Goal: Communication & Community: Participate in discussion

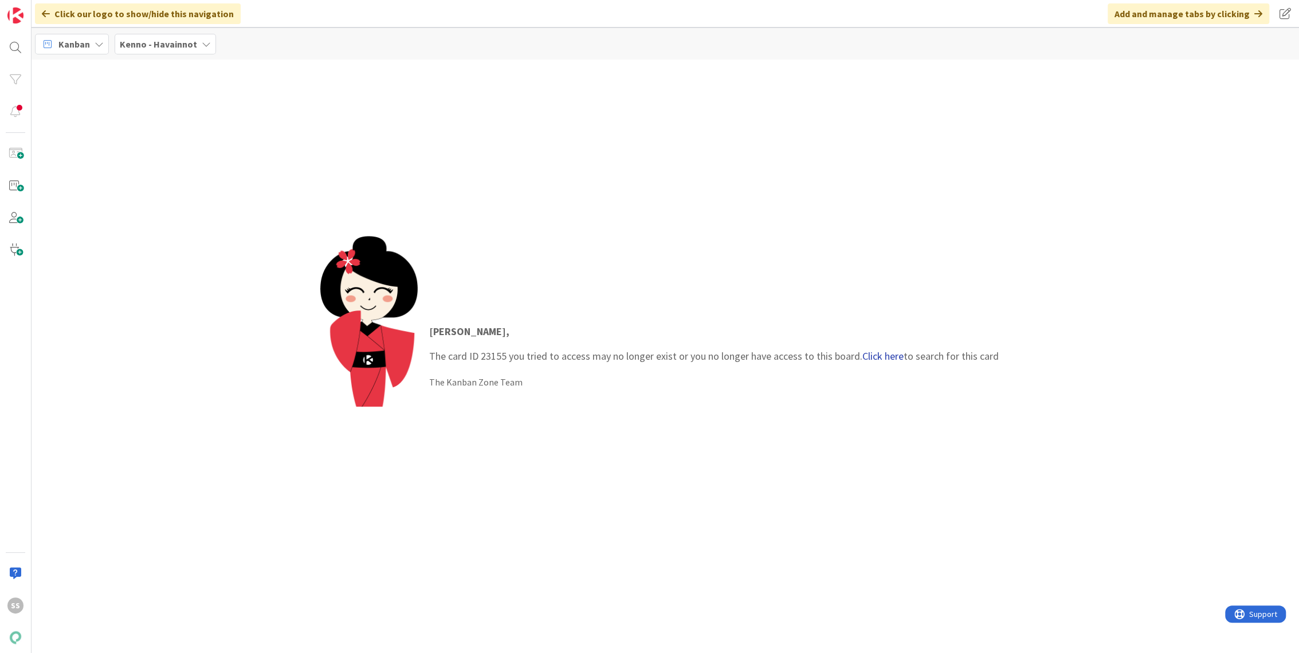
click at [875, 351] on link "Click here" at bounding box center [882, 355] width 41 height 13
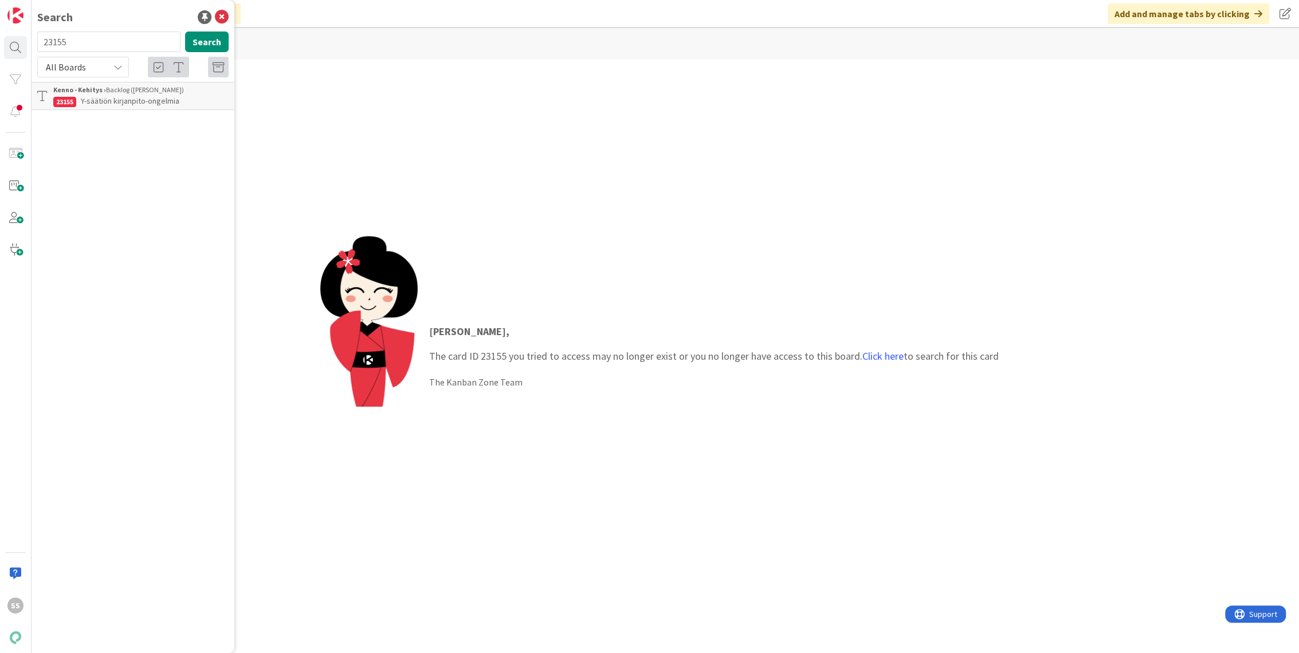
click at [129, 97] on span "Y-säätiön kirjanpito-ongelmia" at bounding box center [130, 101] width 99 height 10
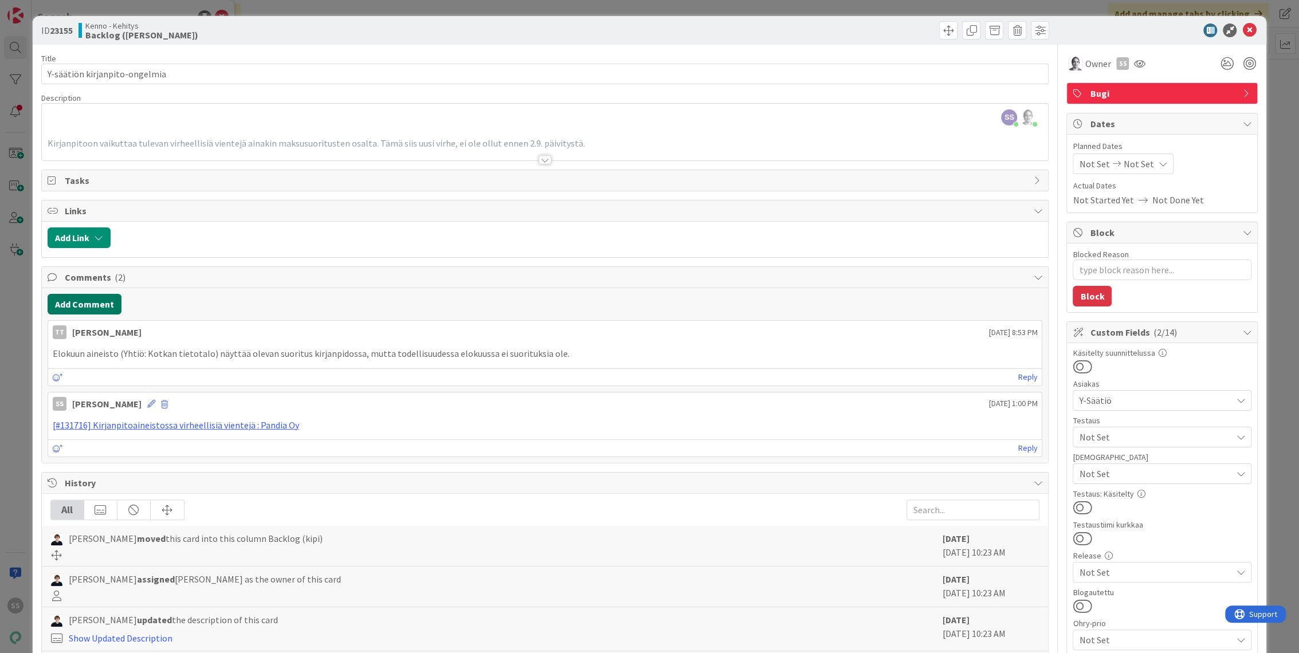
click at [100, 301] on button "Add Comment" at bounding box center [85, 304] width 74 height 21
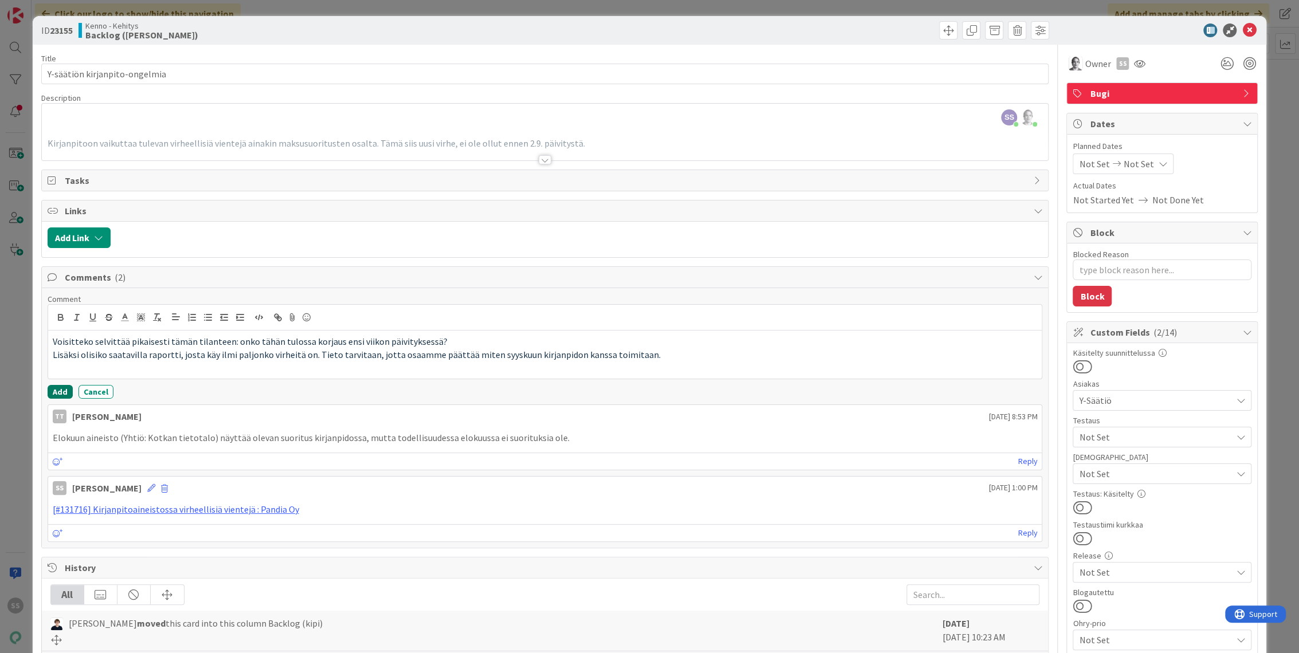
click at [57, 390] on button "Add" at bounding box center [60, 392] width 25 height 14
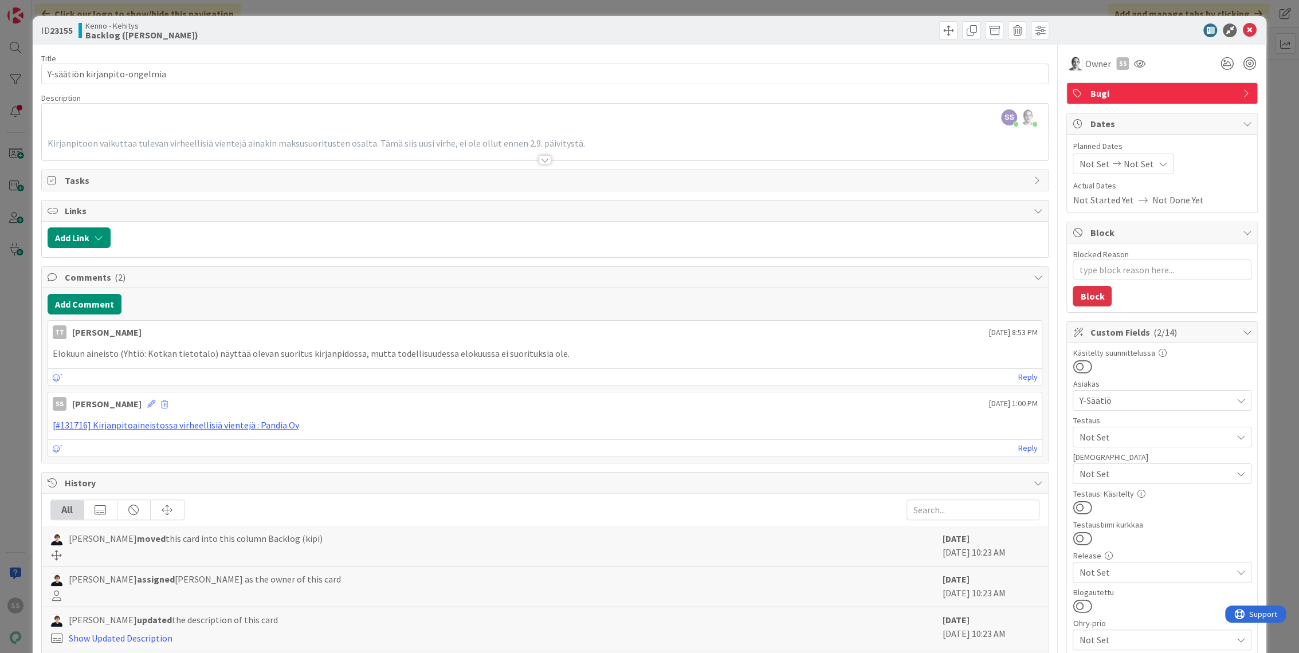
type textarea "x"
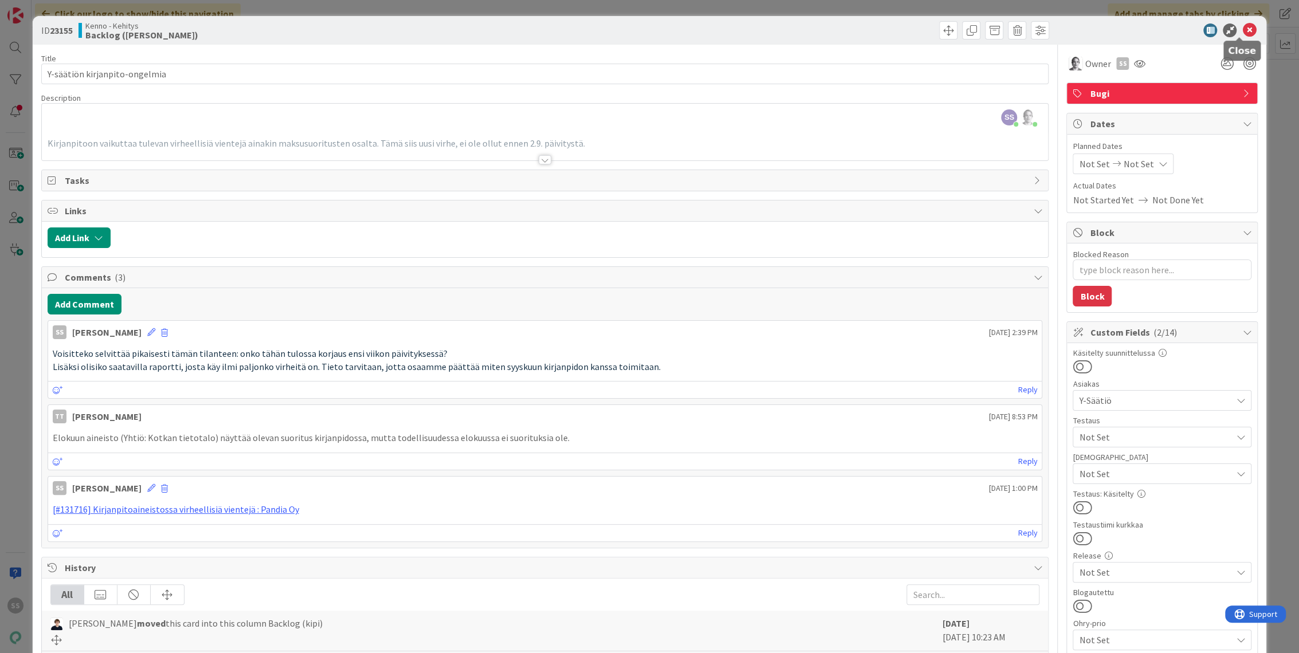
click at [1242, 30] on icon at bounding box center [1249, 30] width 14 height 14
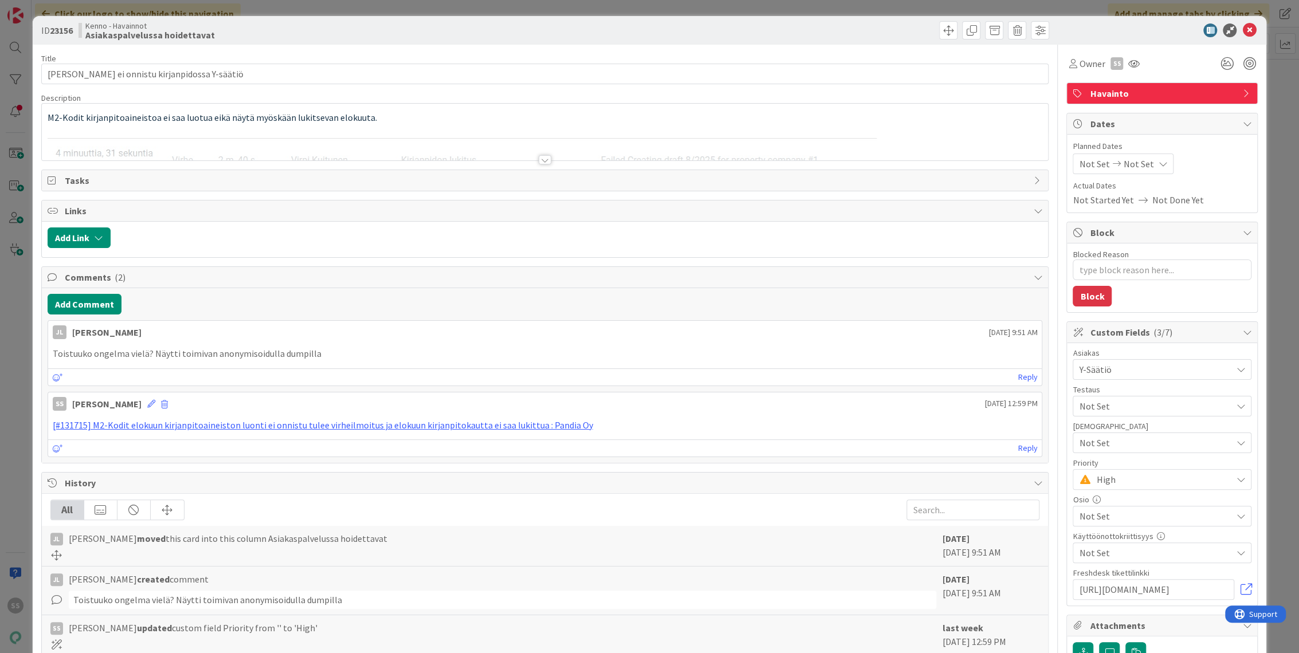
type textarea "x"
click at [101, 309] on button "Add Comment" at bounding box center [85, 304] width 74 height 21
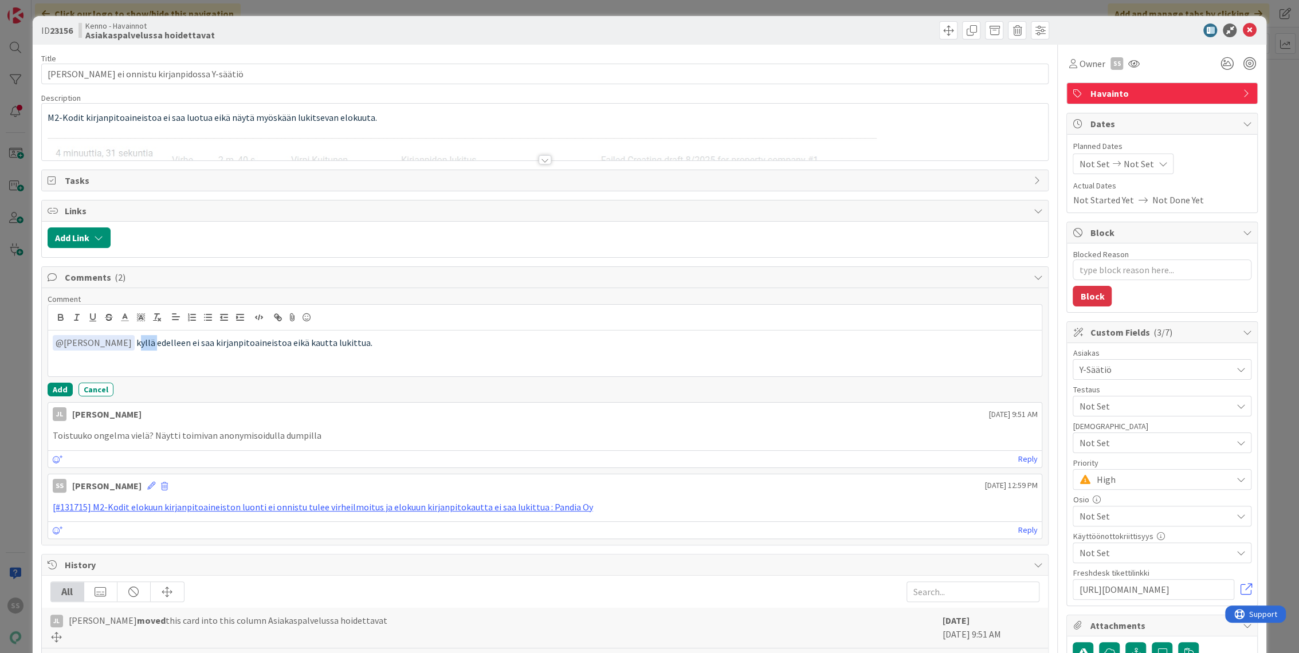
drag, startPoint x: 123, startPoint y: 341, endPoint x: 108, endPoint y: 343, distance: 14.9
click at [136, 343] on span "kyllä edelleen ei saa kirjanpitoaineistoa eikä kautta lukittua." at bounding box center [254, 342] width 236 height 11
click at [60, 389] on button "Add" at bounding box center [60, 390] width 25 height 14
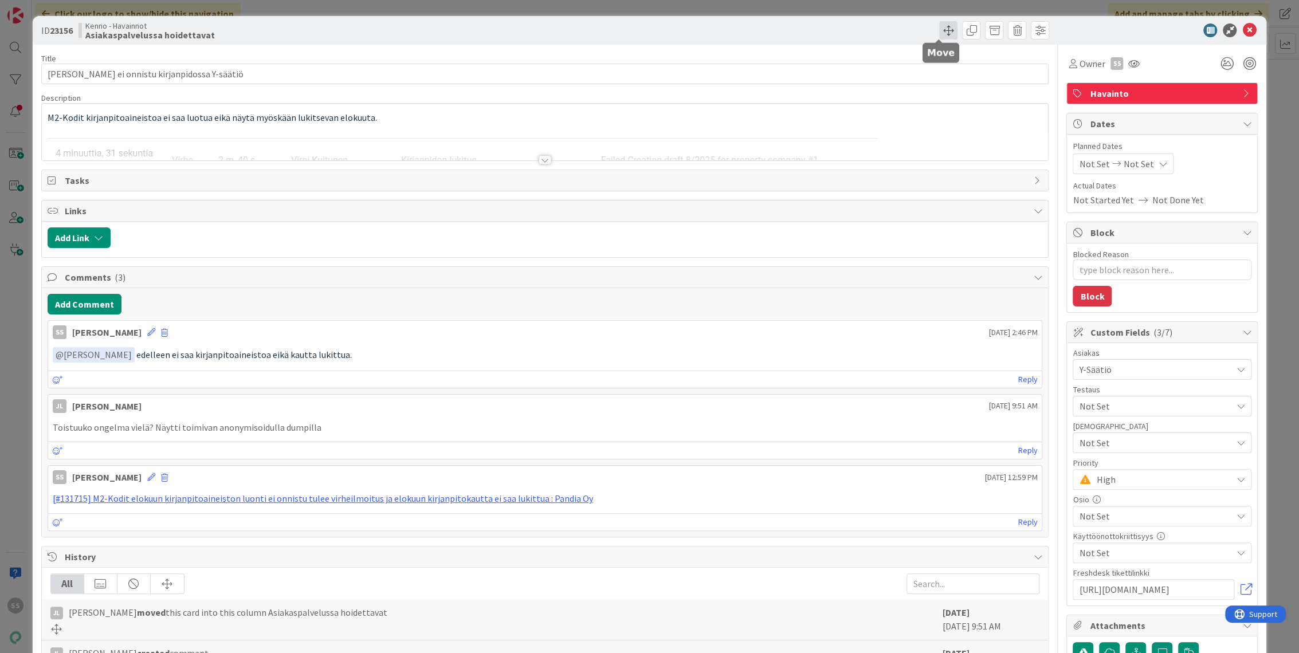
click at [939, 31] on span at bounding box center [948, 30] width 18 height 18
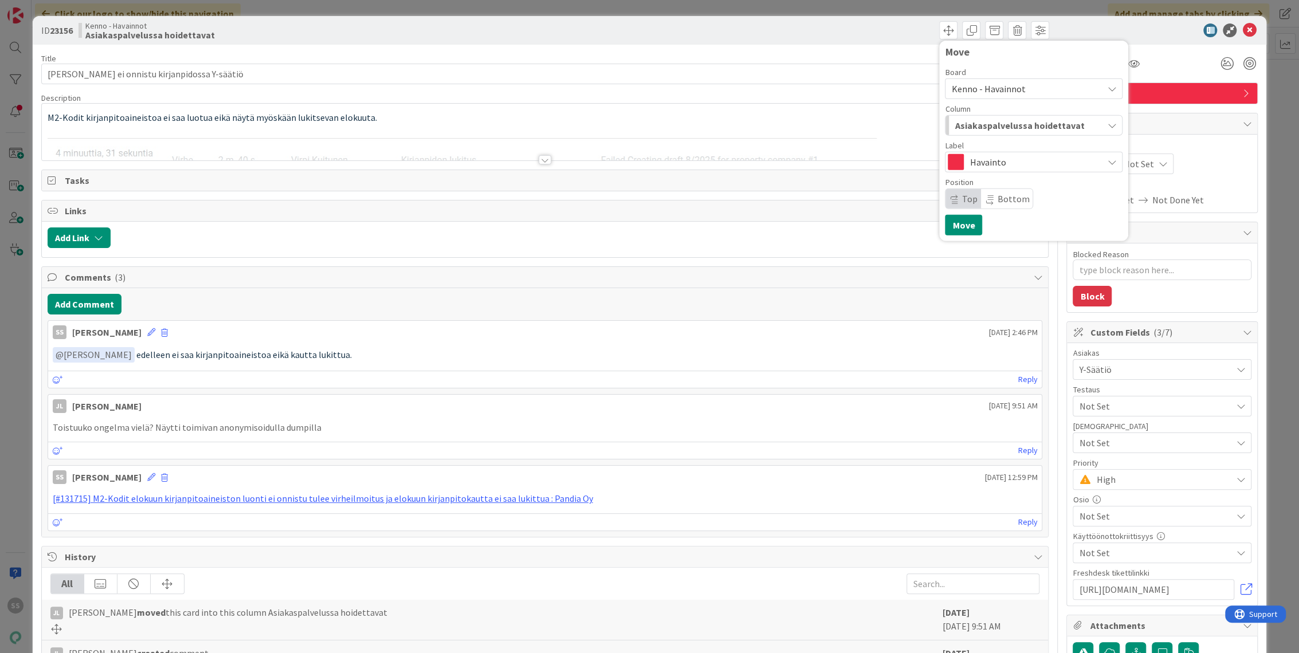
click at [1018, 124] on span "Asiakaspalvelussa hoidettavat" at bounding box center [1018, 125] width 129 height 15
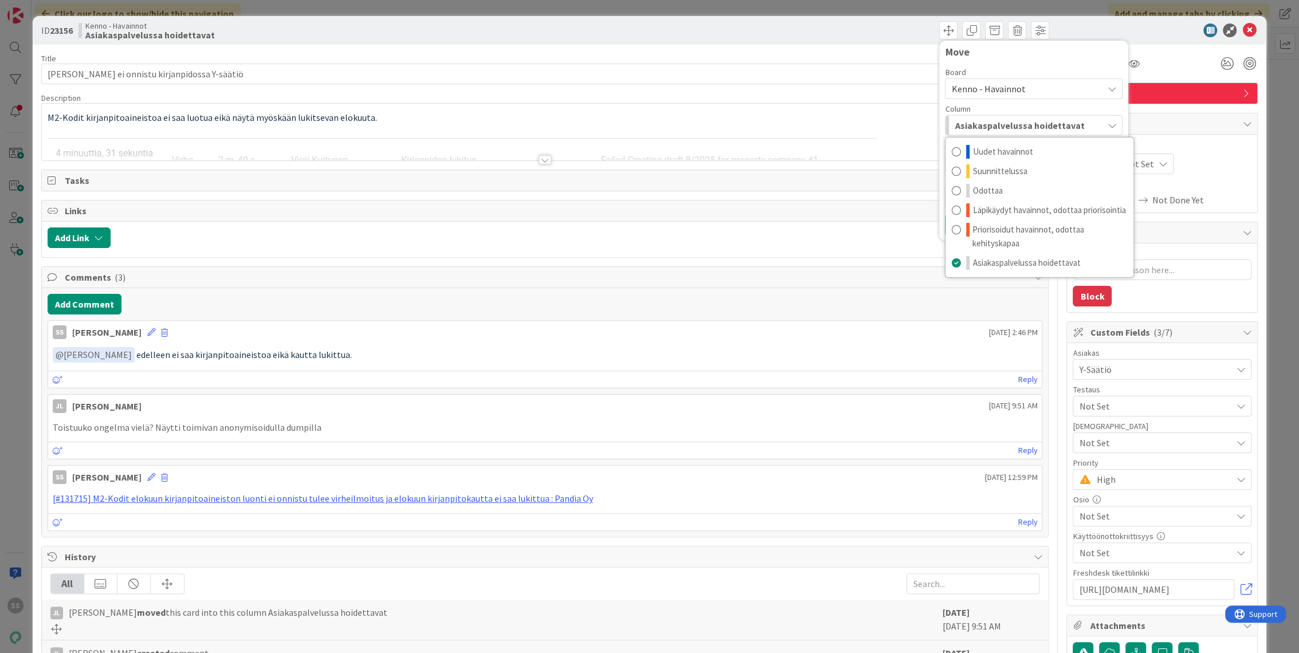
click at [1019, 89] on span "Kenno - Havainnot" at bounding box center [1024, 89] width 146 height 16
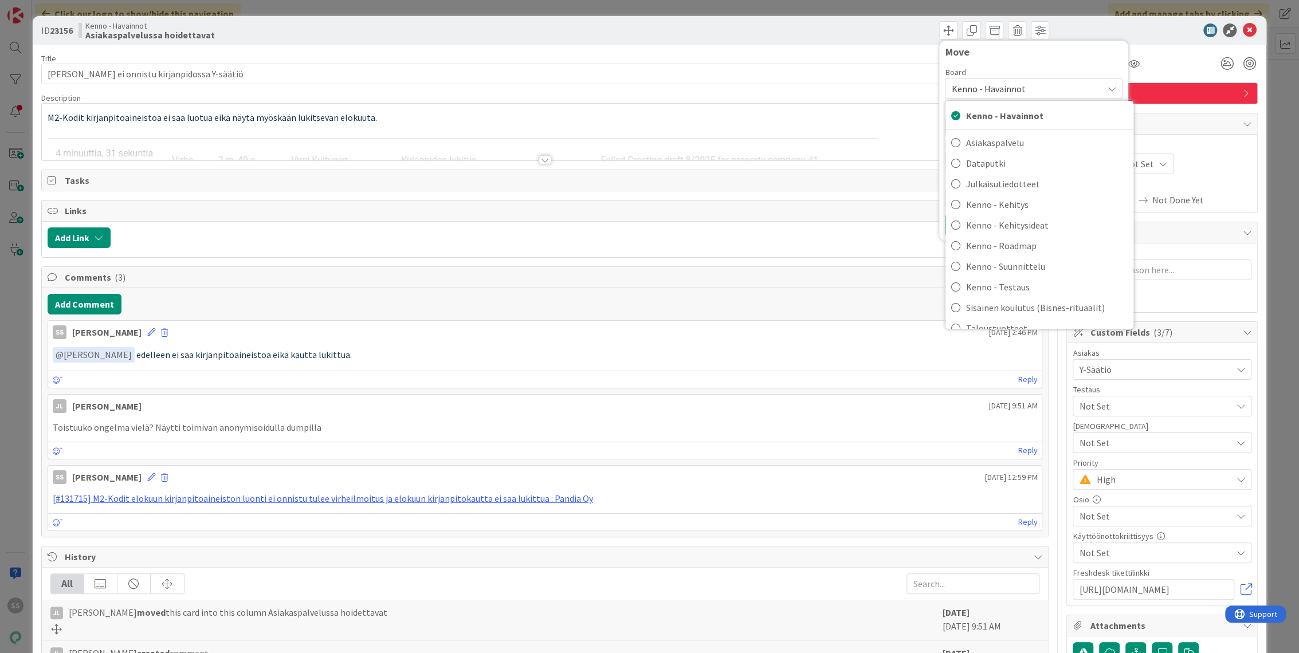
click at [1036, 62] on div "Move" at bounding box center [1034, 54] width 178 height 17
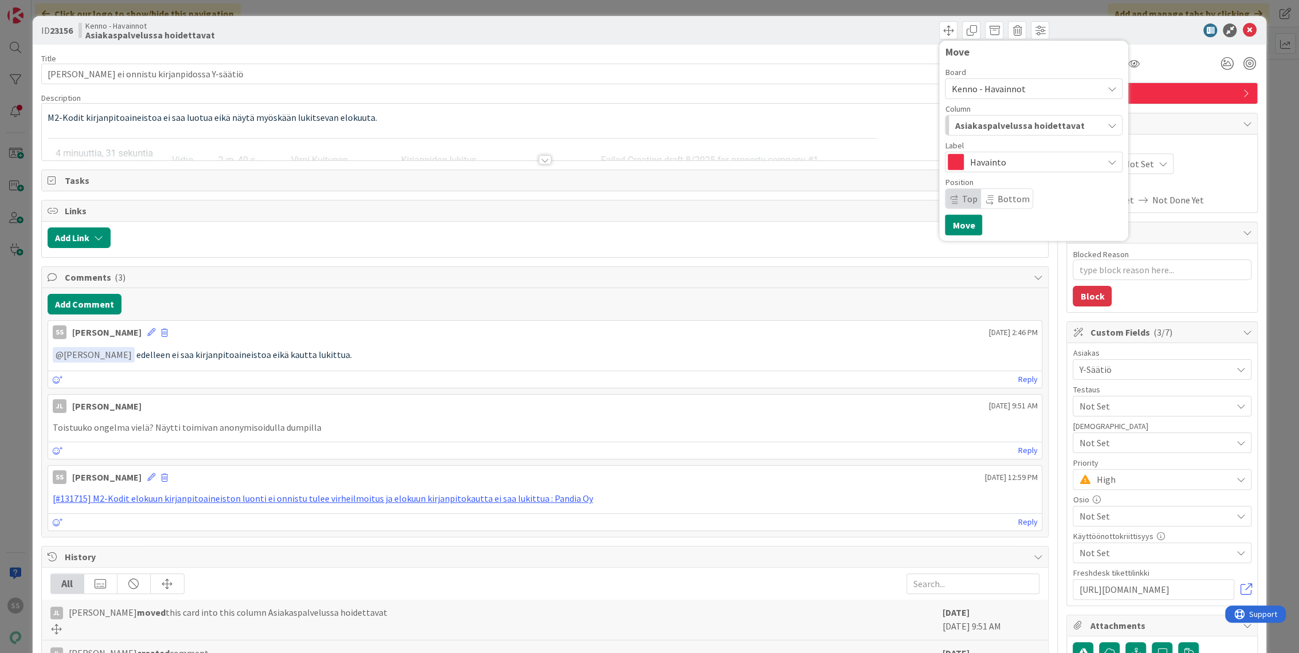
click at [997, 120] on span "Asiakaspalvelussa hoidettavat" at bounding box center [1018, 125] width 129 height 15
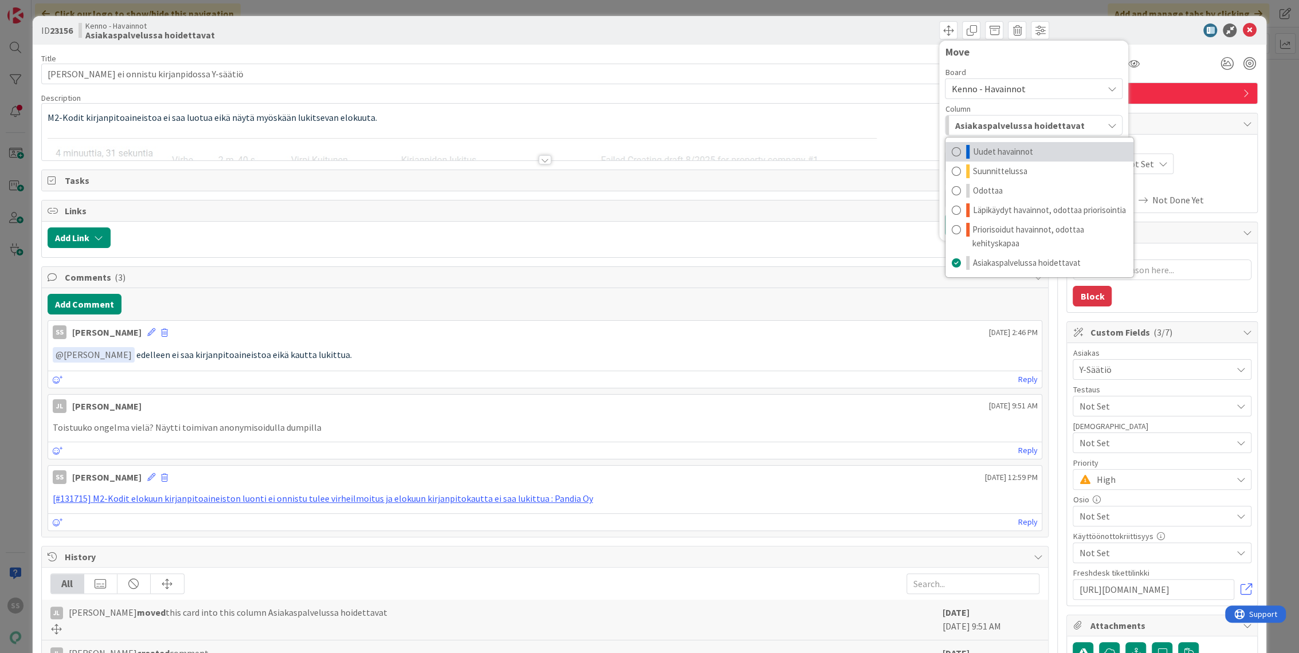
click at [990, 155] on span "Uudet havainnot" at bounding box center [1002, 152] width 60 height 14
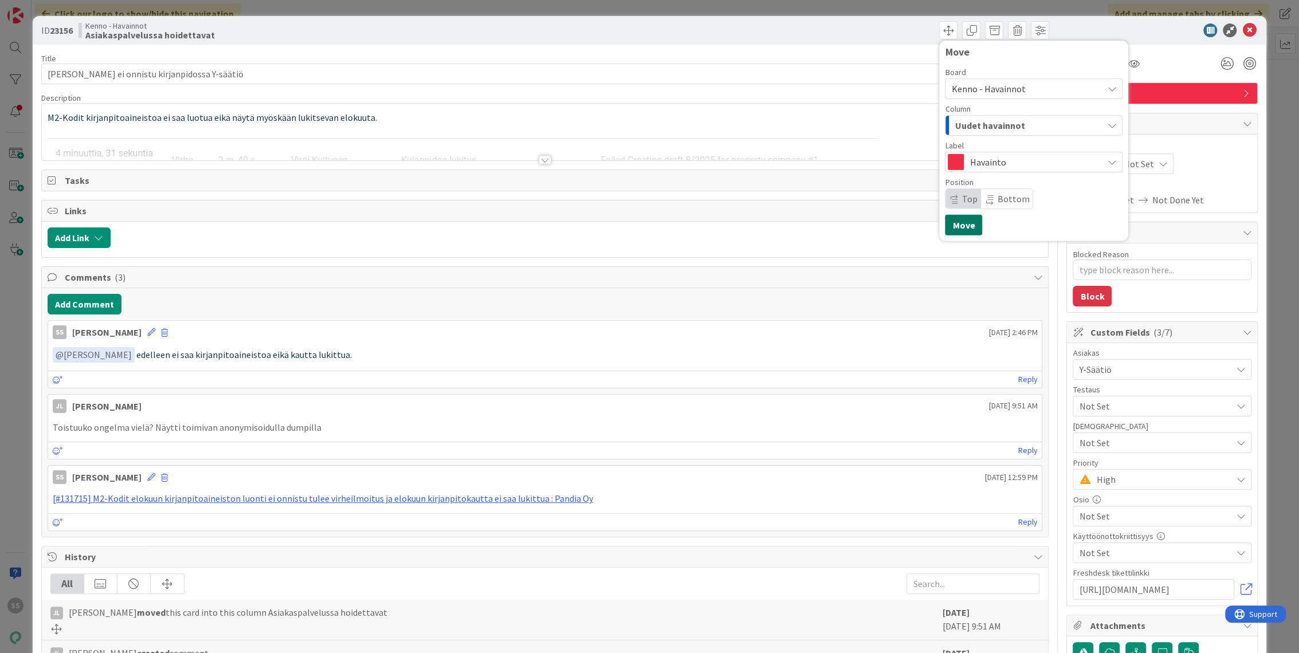
click at [946, 230] on button "Move" at bounding box center [963, 225] width 37 height 21
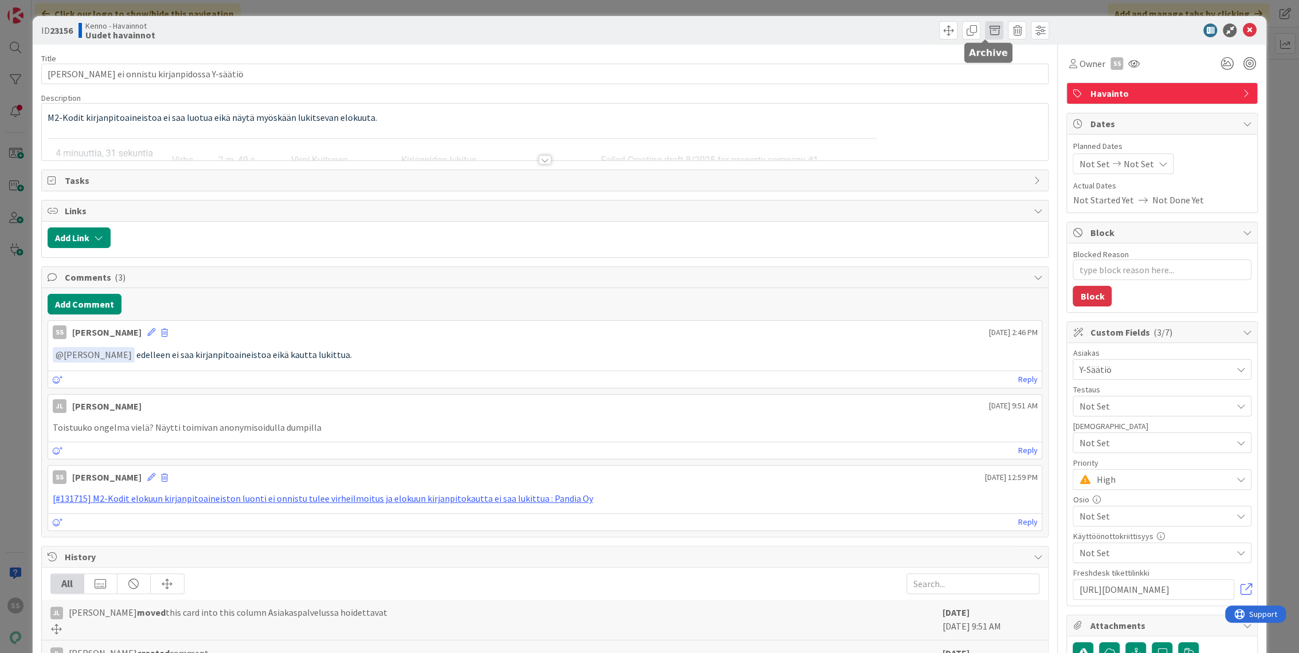
click at [985, 27] on span at bounding box center [994, 30] width 18 height 18
click at [1004, 76] on button "Archive" at bounding box center [1012, 84] width 45 height 21
type textarea "x"
click at [539, 158] on div at bounding box center [544, 159] width 13 height 9
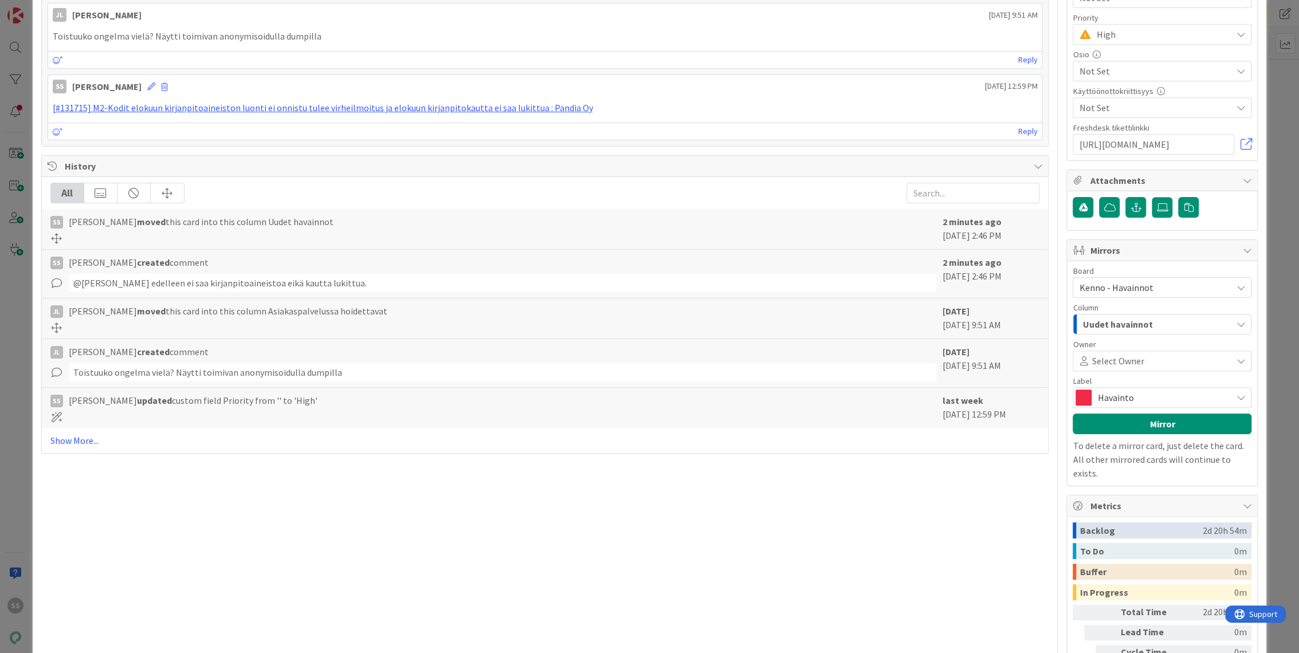
scroll to position [513, 0]
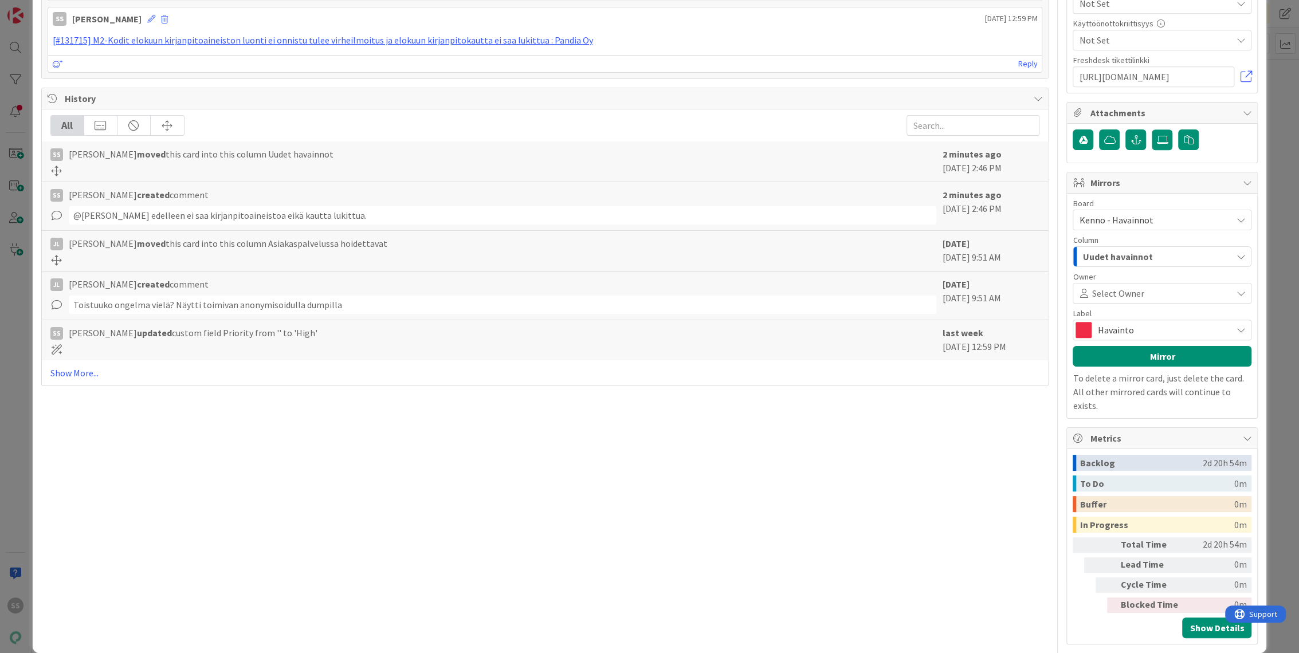
type textarea "x"
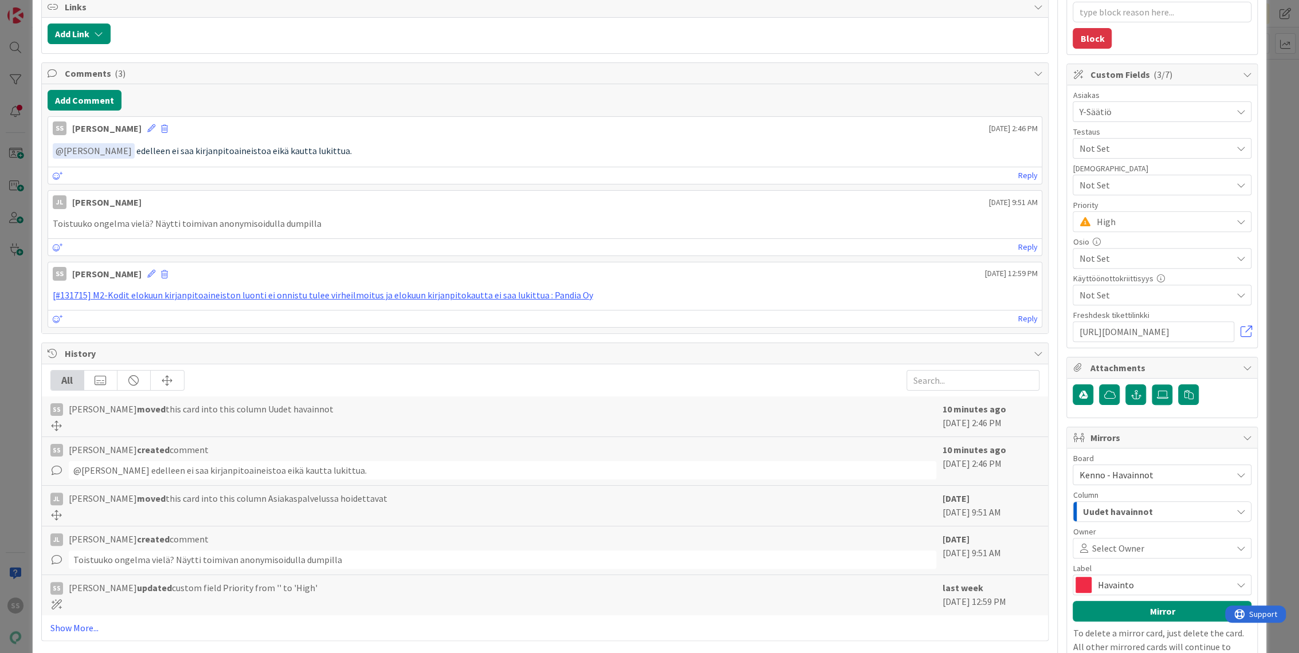
scroll to position [0, 0]
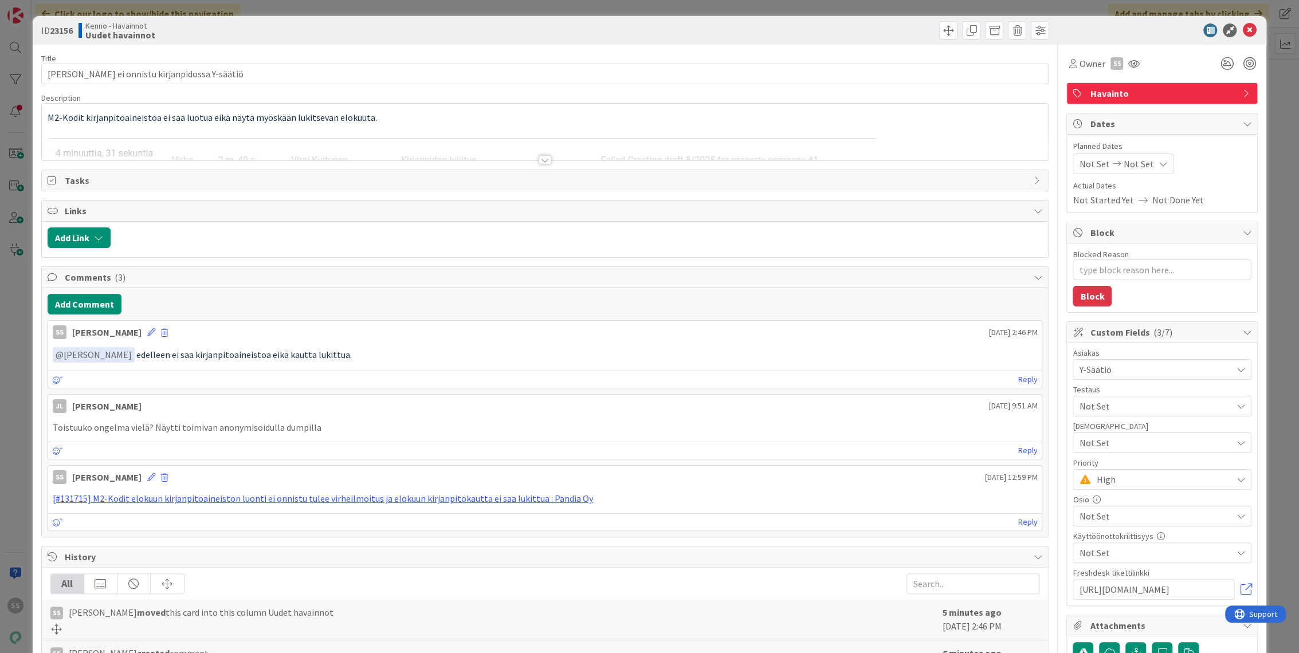
scroll to position [64, 0]
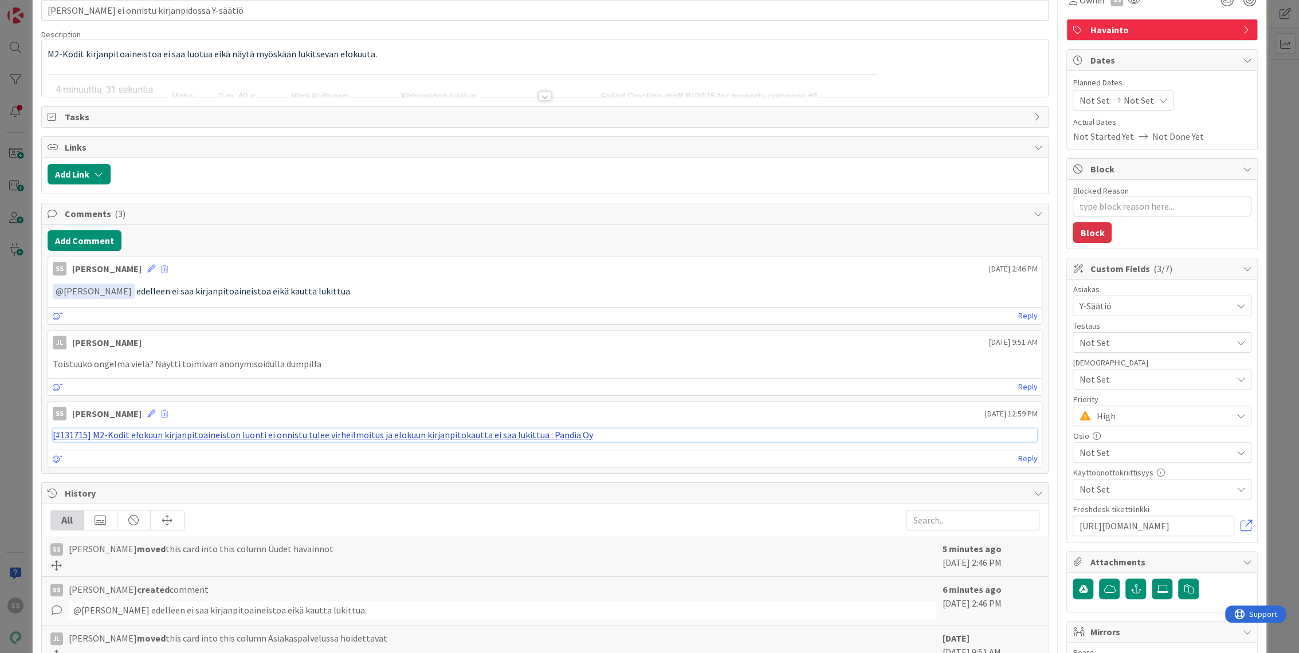
click at [446, 435] on link "[#131715] M2-Kodit elokuun kirjanpitoaineiston luonti ei onnistu tulee virheilm…" at bounding box center [323, 434] width 540 height 11
type textarea "x"
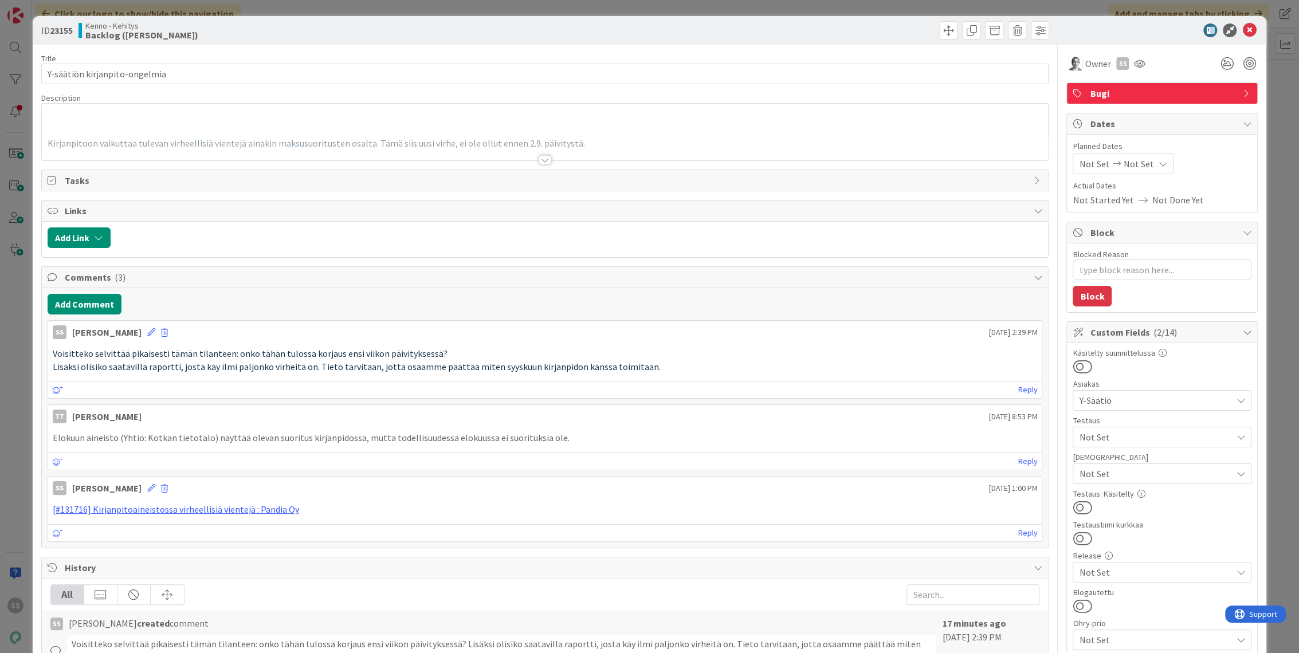
type textarea "x"
click at [540, 162] on div at bounding box center [544, 159] width 13 height 9
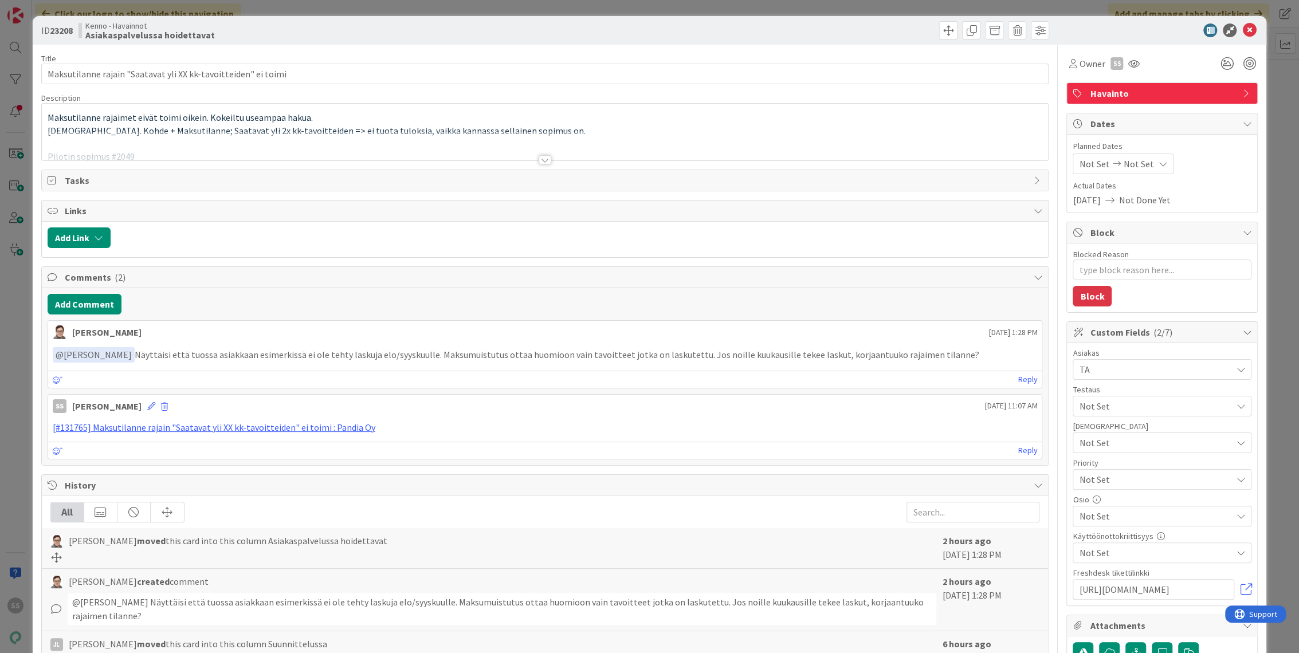
type textarea "x"
click at [540, 159] on div at bounding box center [544, 159] width 13 height 9
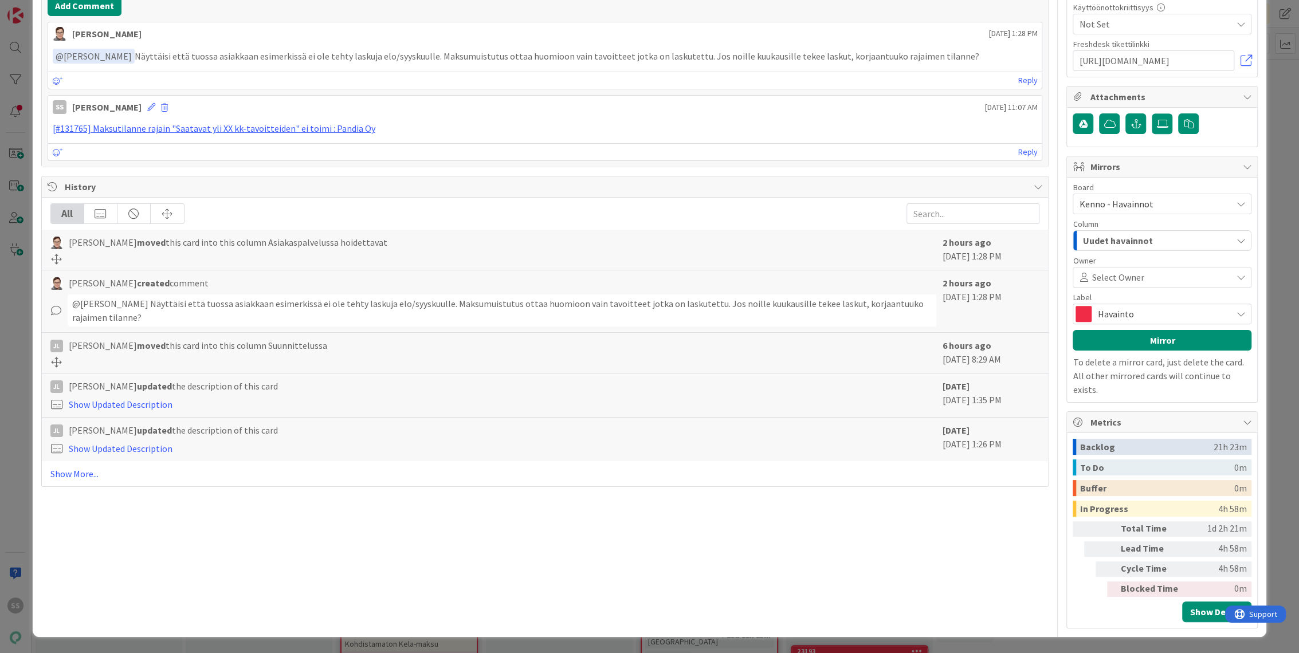
scroll to position [636, 0]
click at [313, 134] on link "[#131765] Maksutilanne rajain "Saatavat yli XX kk-tavoitteiden" ei toimi : Pand…" at bounding box center [214, 128] width 323 height 11
click at [96, 16] on button "Add Comment" at bounding box center [85, 5] width 74 height 21
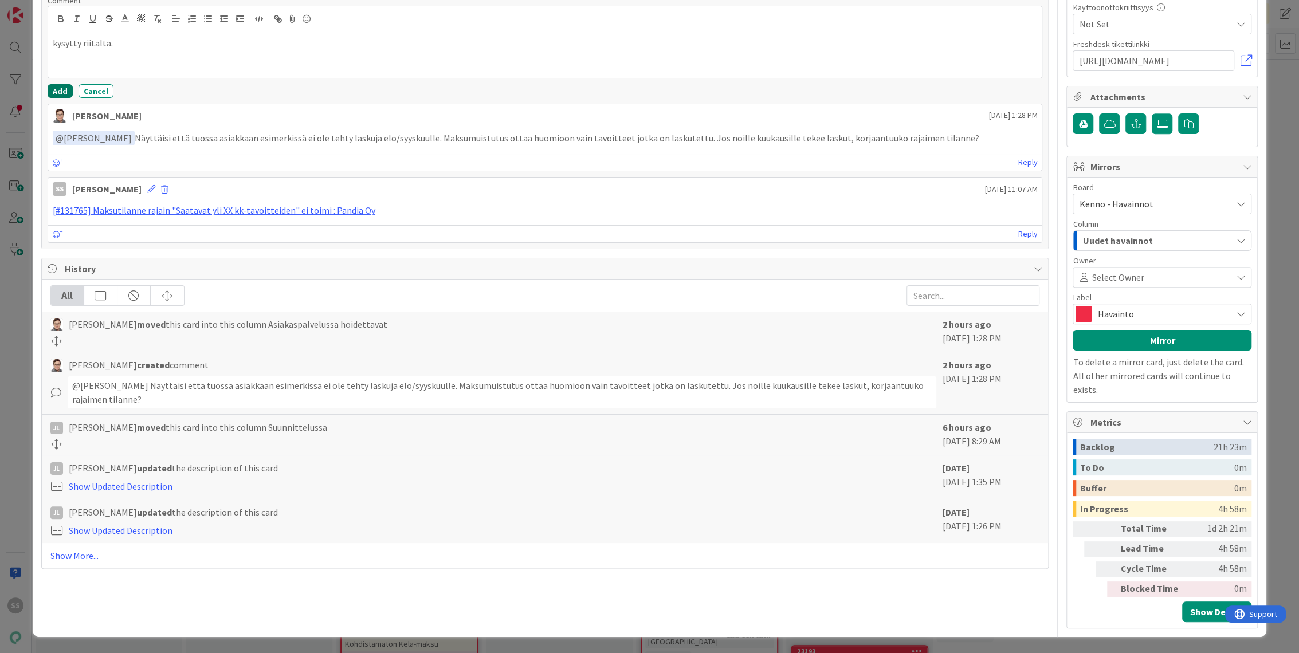
click at [61, 98] on button "Add" at bounding box center [60, 91] width 25 height 14
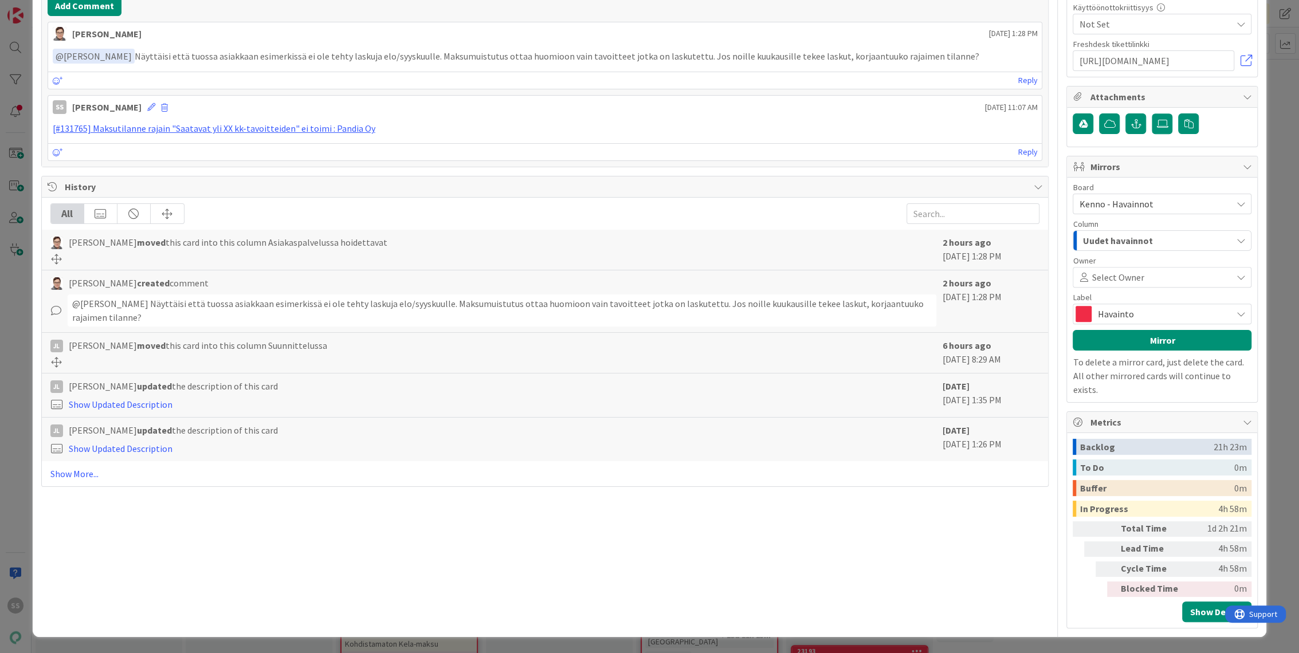
type textarea "x"
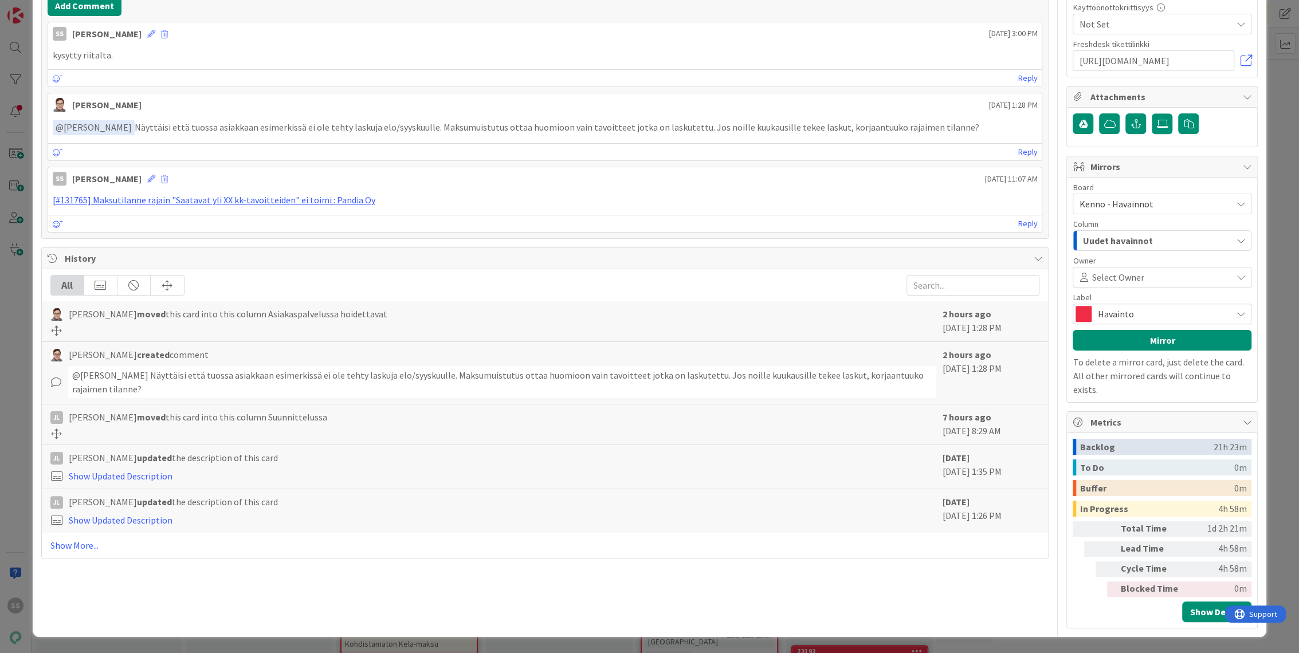
scroll to position [445, 0]
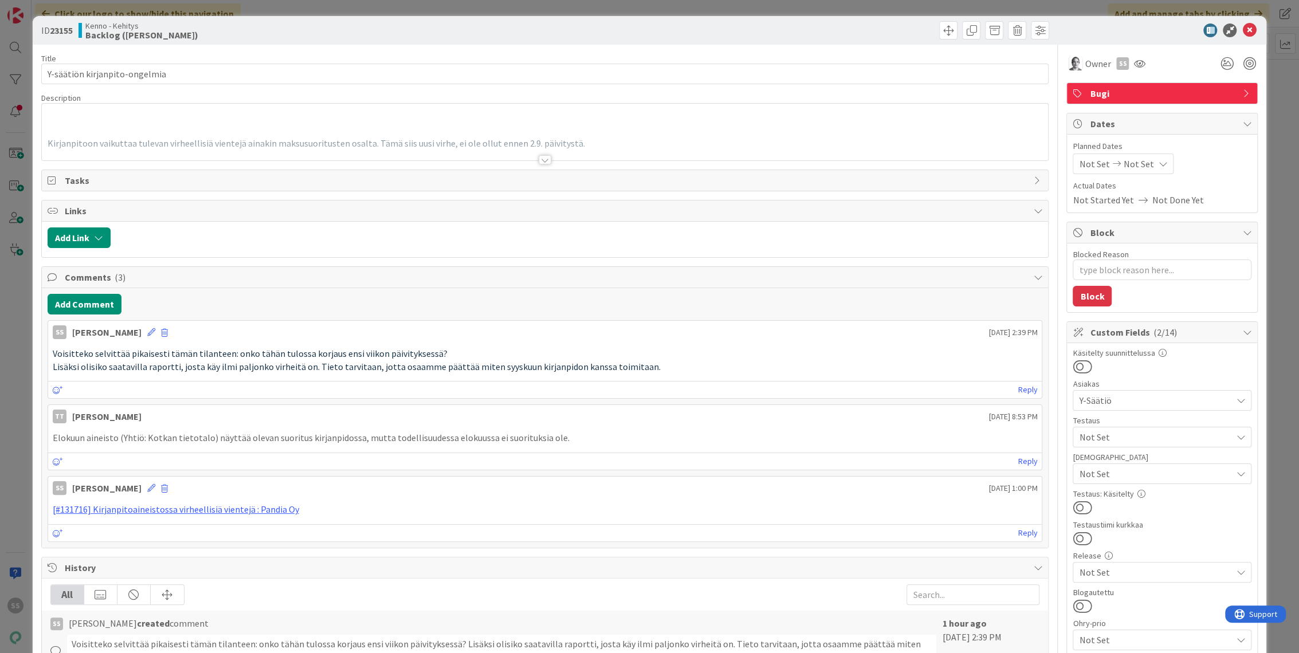
type textarea "x"
